Goal: Find specific page/section

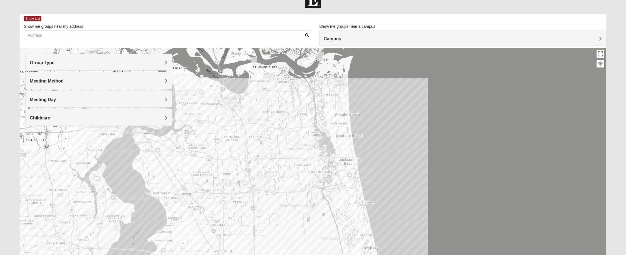
scroll to position [51, 0]
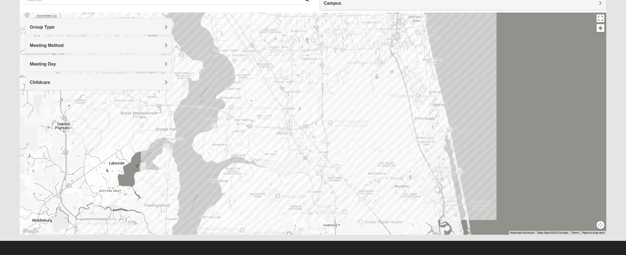
drag, startPoint x: 390, startPoint y: 147, endPoint x: 461, endPoint y: 29, distance: 137.8
click at [461, 29] on div at bounding box center [313, 124] width 587 height 222
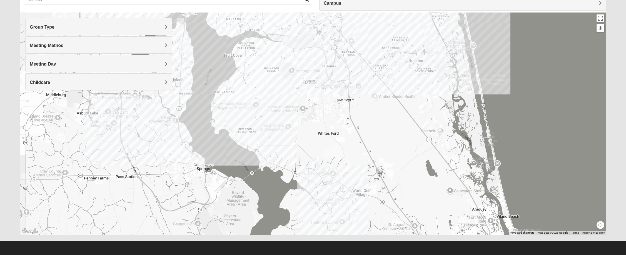
drag, startPoint x: 403, startPoint y: 209, endPoint x: 413, endPoint y: 105, distance: 104.4
click at [413, 106] on div at bounding box center [313, 124] width 587 height 222
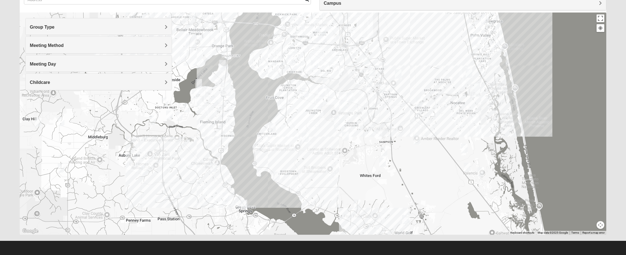
drag, startPoint x: 403, startPoint y: 123, endPoint x: 444, endPoint y: 206, distance: 92.8
click at [444, 206] on div at bounding box center [313, 124] width 587 height 222
click at [48, 83] on span "Childcare" at bounding box center [40, 82] width 20 height 5
click at [33, 99] on icon at bounding box center [32, 97] width 5 height 5
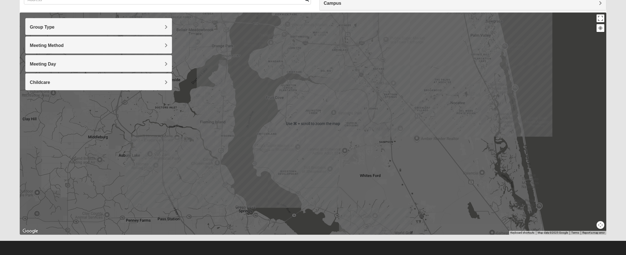
scroll to position [0, 0]
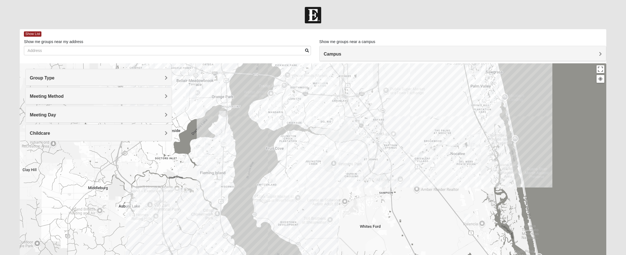
click at [354, 177] on div at bounding box center [313, 174] width 587 height 222
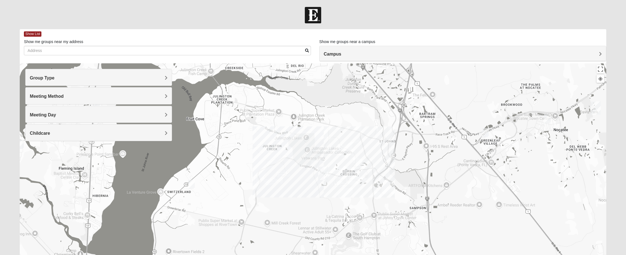
click at [340, 183] on div at bounding box center [313, 174] width 587 height 222
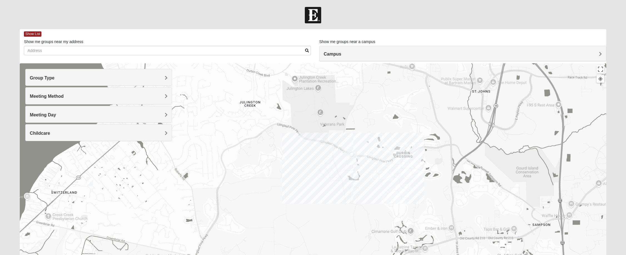
drag, startPoint x: 338, startPoint y: 183, endPoint x: 385, endPoint y: 174, distance: 47.9
click at [385, 174] on div at bounding box center [313, 174] width 587 height 222
click at [356, 172] on div at bounding box center [313, 174] width 587 height 222
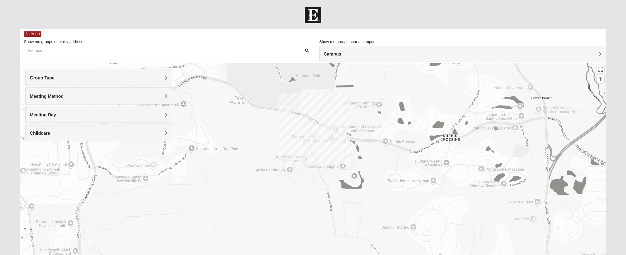
click at [357, 170] on div at bounding box center [313, 174] width 587 height 222
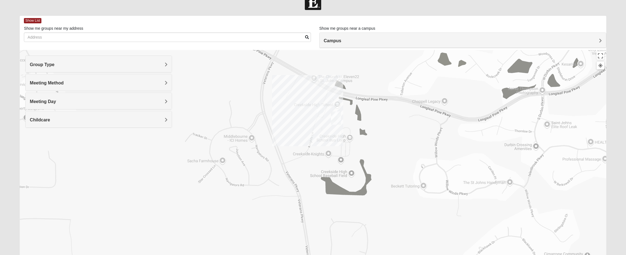
scroll to position [41, 0]
